Goal: Task Accomplishment & Management: Manage account settings

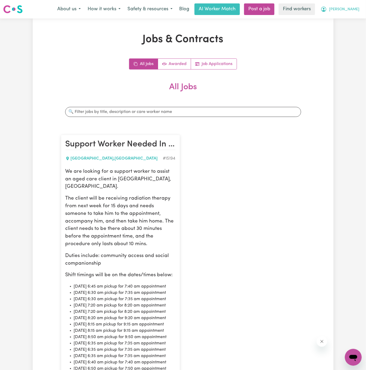
click at [354, 10] on span "[PERSON_NAME]" at bounding box center [344, 10] width 30 height 6
click at [339, 27] on link "Logout" at bounding box center [342, 30] width 42 height 10
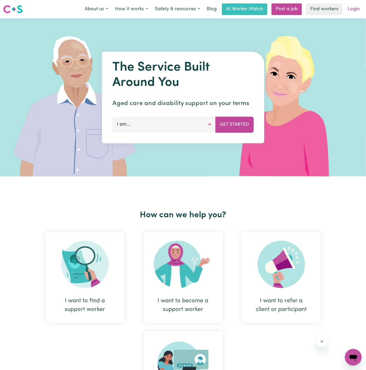
click at [355, 12] on link "Login" at bounding box center [353, 9] width 18 height 12
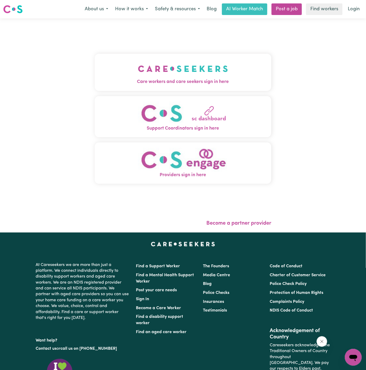
click at [175, 79] on span "Care workers and care seekers sign in here" at bounding box center [183, 82] width 177 height 7
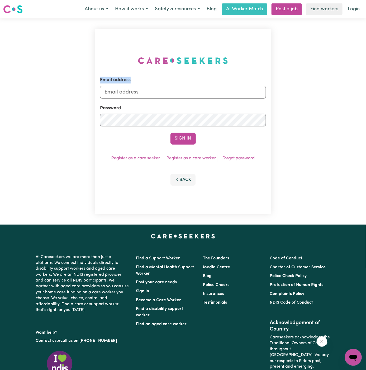
click at [175, 78] on div "Email address Password Sign In Register as a care seeker Register as a care wor…" at bounding box center [182, 121] width 183 height 206
drag, startPoint x: 132, startPoint y: 92, endPoint x: 243, endPoint y: 100, distance: 111.6
click at [243, 100] on form "Email address [EMAIL_ADDRESS][DOMAIN_NAME] Password Sign In" at bounding box center [183, 111] width 166 height 68
paste input "[EMAIL_ADDRESS][DOMAIN_NAME] |"
click at [170, 133] on button "Sign In" at bounding box center [182, 139] width 25 height 12
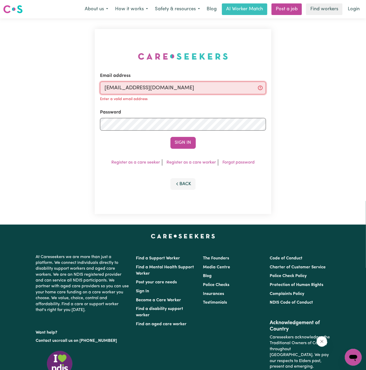
type input "[EMAIL_ADDRESS][DOMAIN_NAME]"
click at [170, 137] on button "Sign In" at bounding box center [182, 143] width 25 height 12
